Goal: Submit feedback/report problem: Submit feedback/report problem

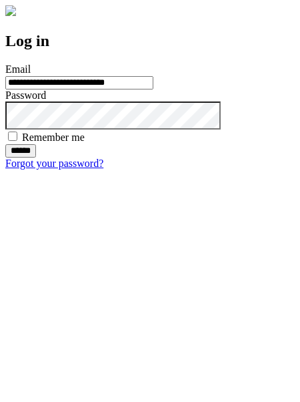
type input "**********"
click at [36, 158] on input "******" at bounding box center [20, 150] width 31 height 13
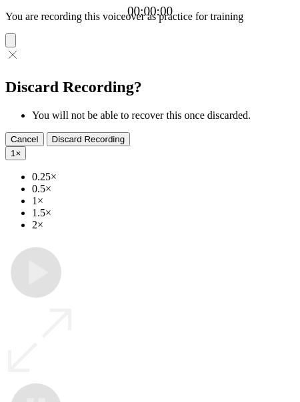
type input "**********"
